Goal: Information Seeking & Learning: Check status

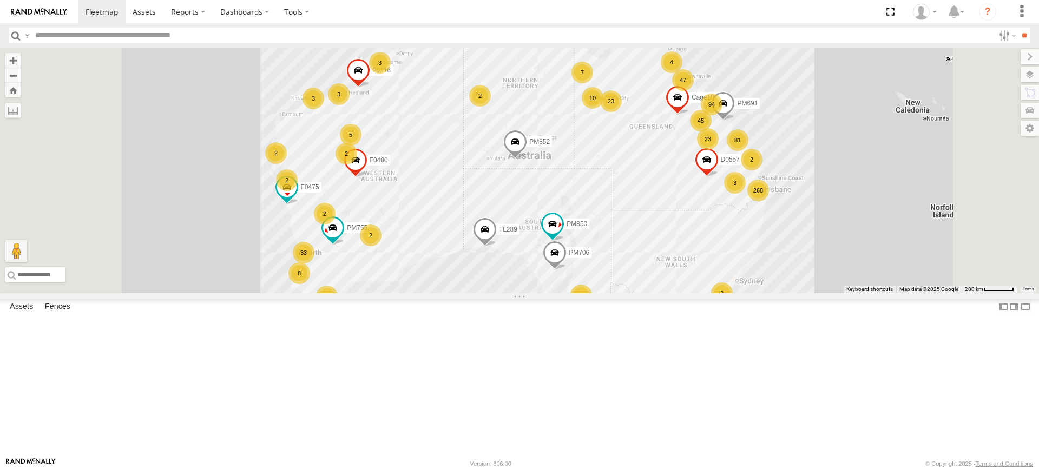
click at [0, 0] on div "Asset Current Location" at bounding box center [0, 0] width 0 height 0
click at [171, 33] on input "text" at bounding box center [513, 36] width 964 height 16
type input "*****"
click at [1018, 28] on input "**" at bounding box center [1024, 36] width 12 height 16
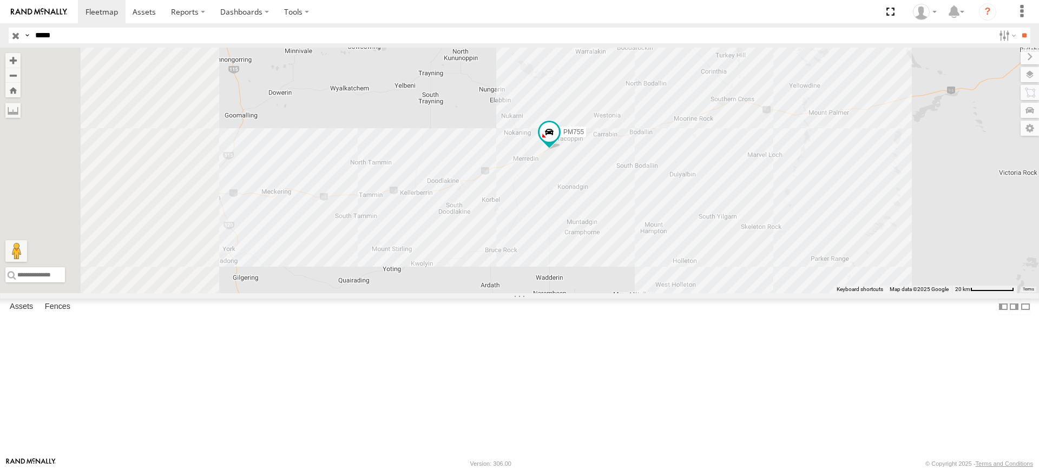
drag, startPoint x: 659, startPoint y: 290, endPoint x: 678, endPoint y: 282, distance: 21.3
click at [678, 282] on div "PM755" at bounding box center [519, 171] width 1039 height 246
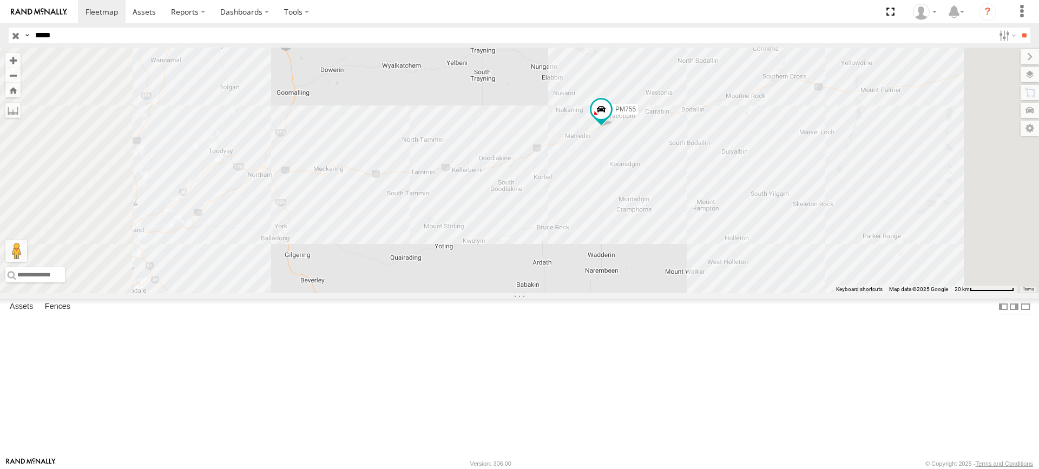
drag, startPoint x: 628, startPoint y: 295, endPoint x: 657, endPoint y: 283, distance: 31.1
click at [657, 283] on div "PM755" at bounding box center [519, 171] width 1039 height 246
click at [21, 106] on label at bounding box center [12, 110] width 15 height 15
click at [397, 251] on div "PM755" at bounding box center [519, 171] width 1039 height 246
click at [705, 223] on div "PM755" at bounding box center [519, 171] width 1039 height 246
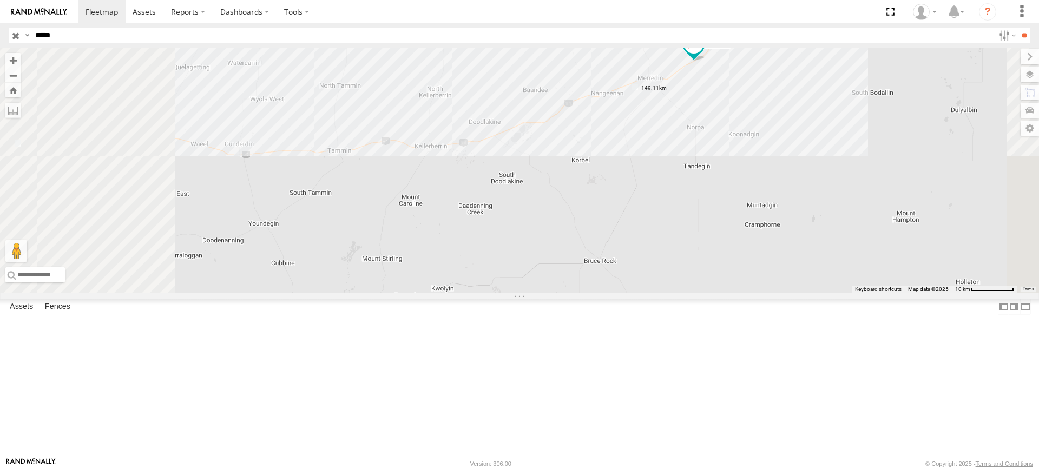
drag, startPoint x: 701, startPoint y: 287, endPoint x: 736, endPoint y: 253, distance: 49.4
click at [754, 258] on div "PM755" at bounding box center [519, 171] width 1039 height 246
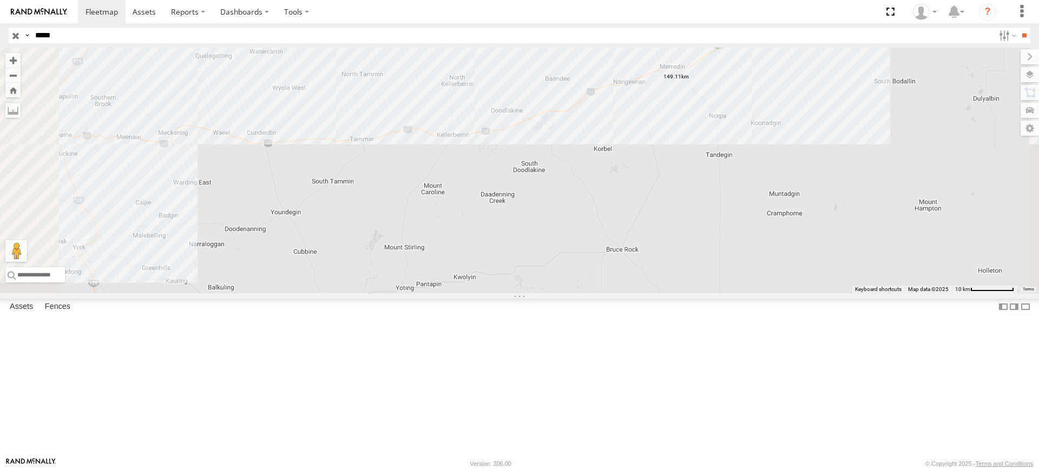
click at [0, 0] on label at bounding box center [0, 0] width 0 height 0
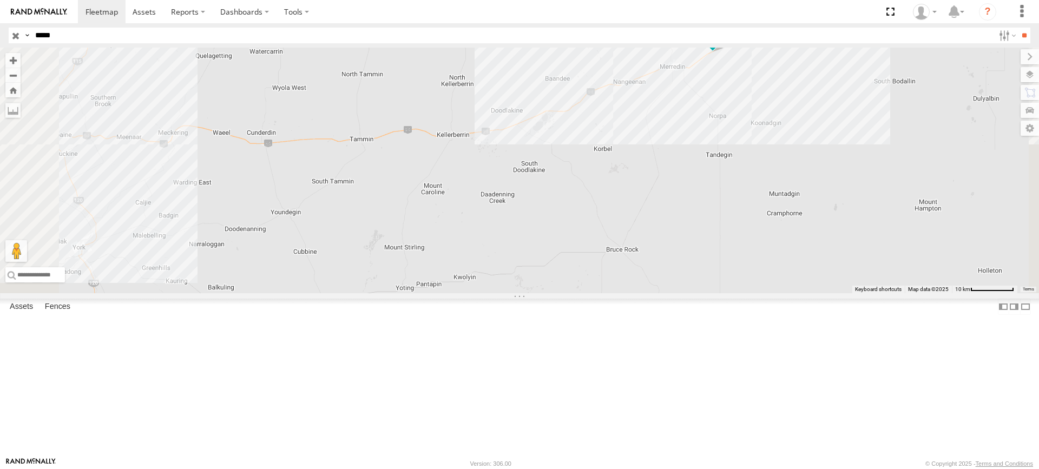
drag, startPoint x: 943, startPoint y: 1112, endPoint x: 1039, endPoint y: 1120, distance: 96.2
click at [1039, 469] on html at bounding box center [519, 234] width 1039 height 469
